Goal: Use online tool/utility: Utilize a website feature to perform a specific function

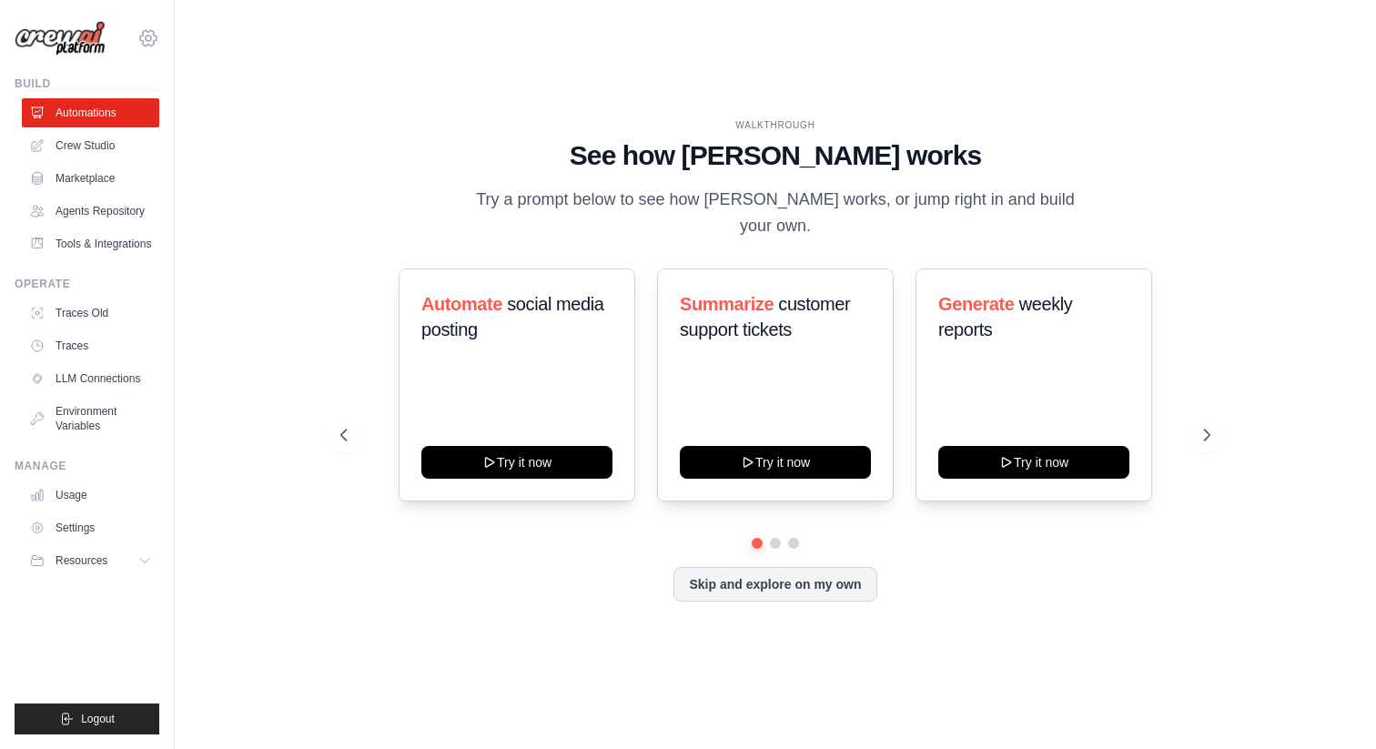
click at [150, 37] on icon at bounding box center [148, 38] width 5 height 5
click at [194, 115] on span "DS-DTS-Sandbox" at bounding box center [228, 113] width 144 height 18
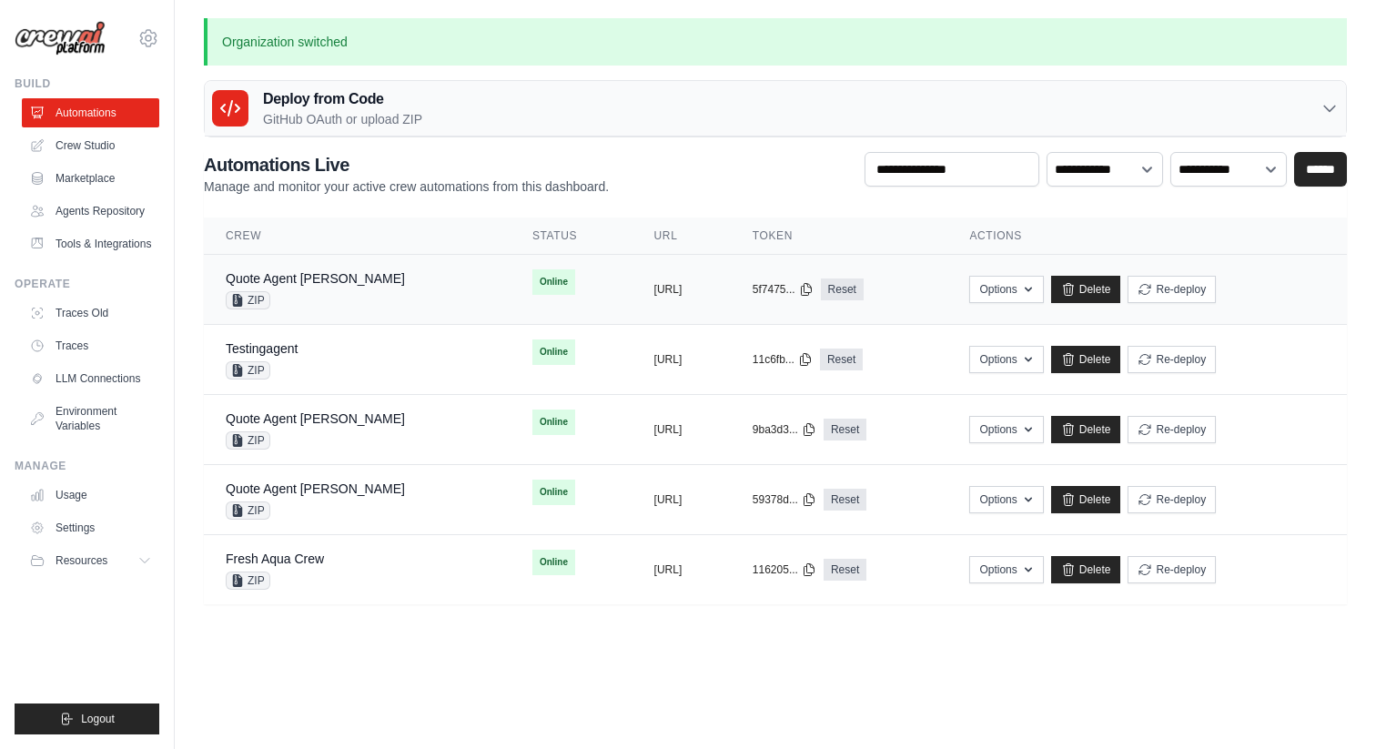
click at [355, 296] on div "Quote Agent Crewai ZIP" at bounding box center [357, 289] width 263 height 40
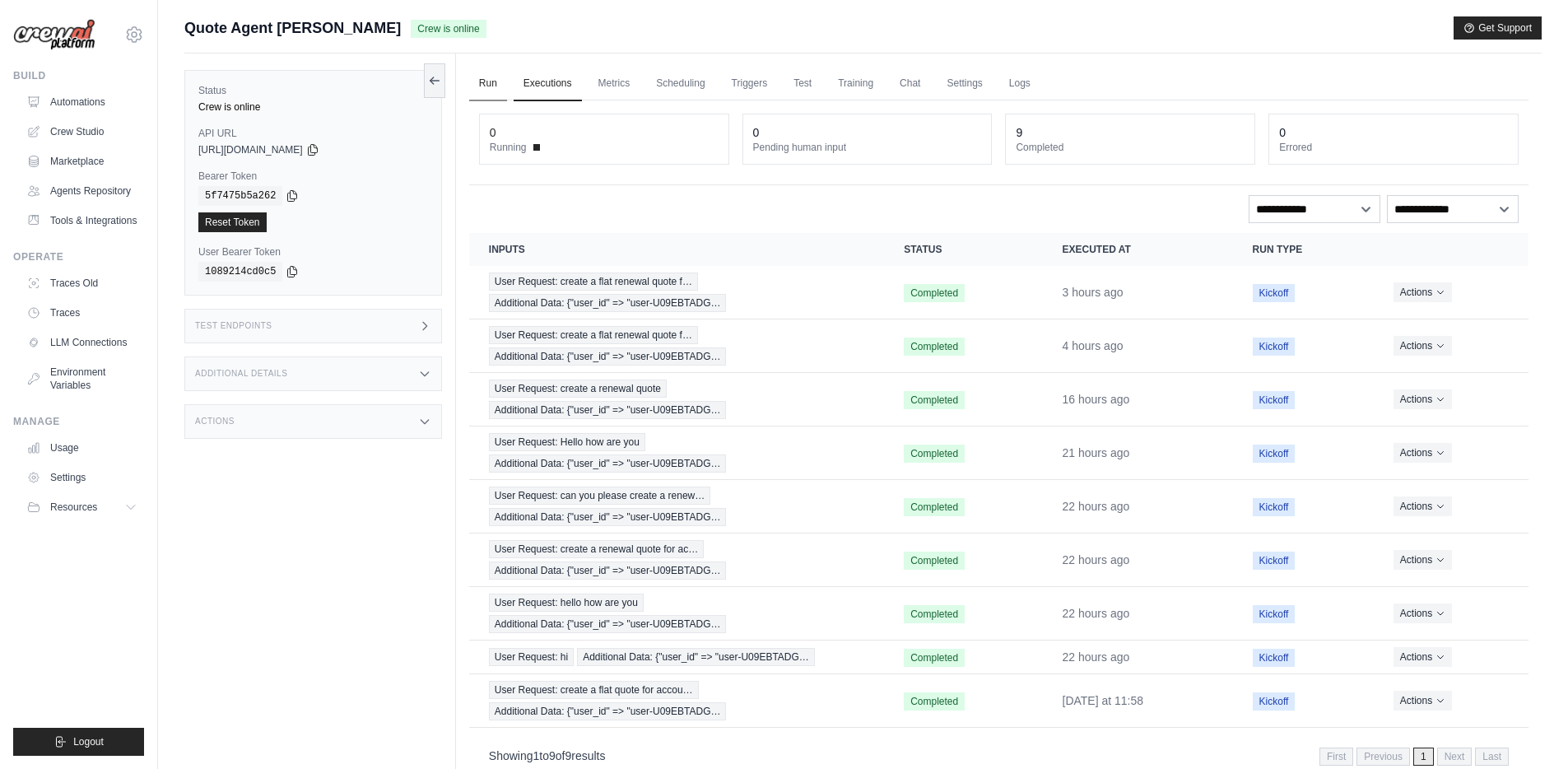
click at [486, 83] on link "Run" at bounding box center [488, 84] width 38 height 34
